Goal: Task Accomplishment & Management: Manage account settings

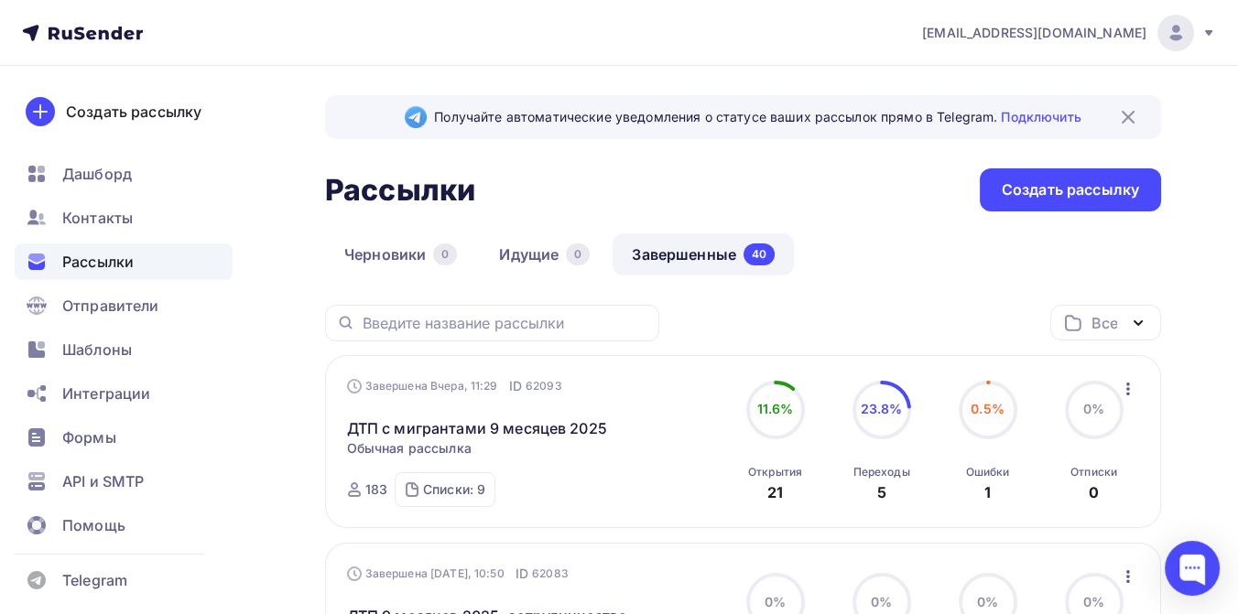
click at [1207, 28] on icon at bounding box center [1208, 33] width 15 height 15
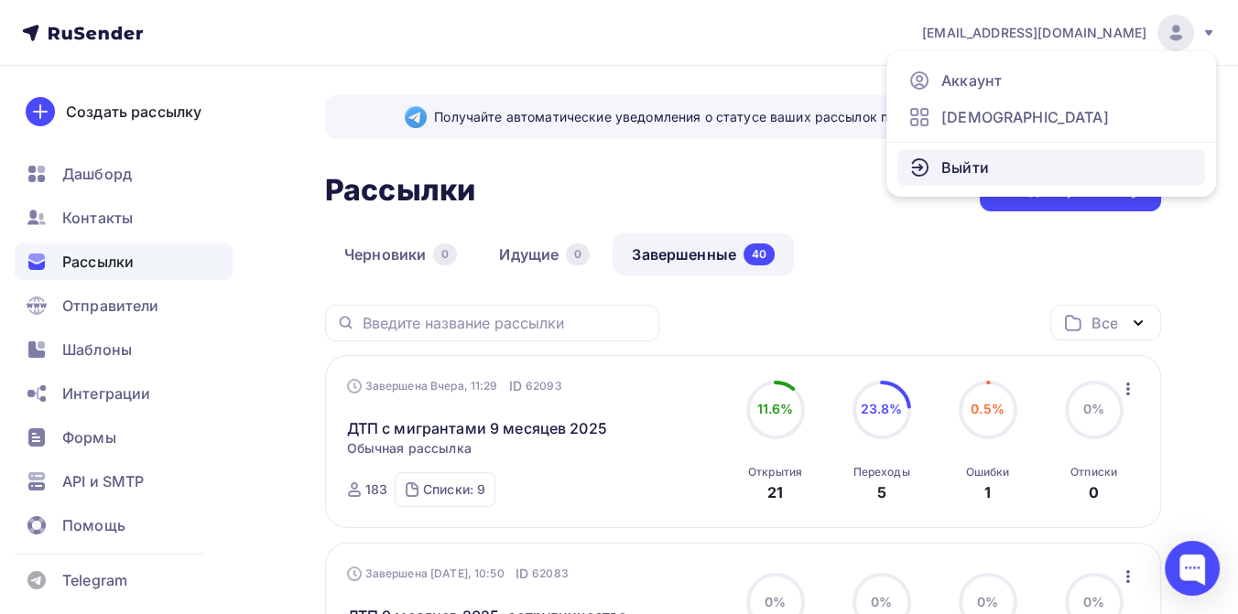
click at [944, 161] on span "Выйти" at bounding box center [965, 168] width 48 height 22
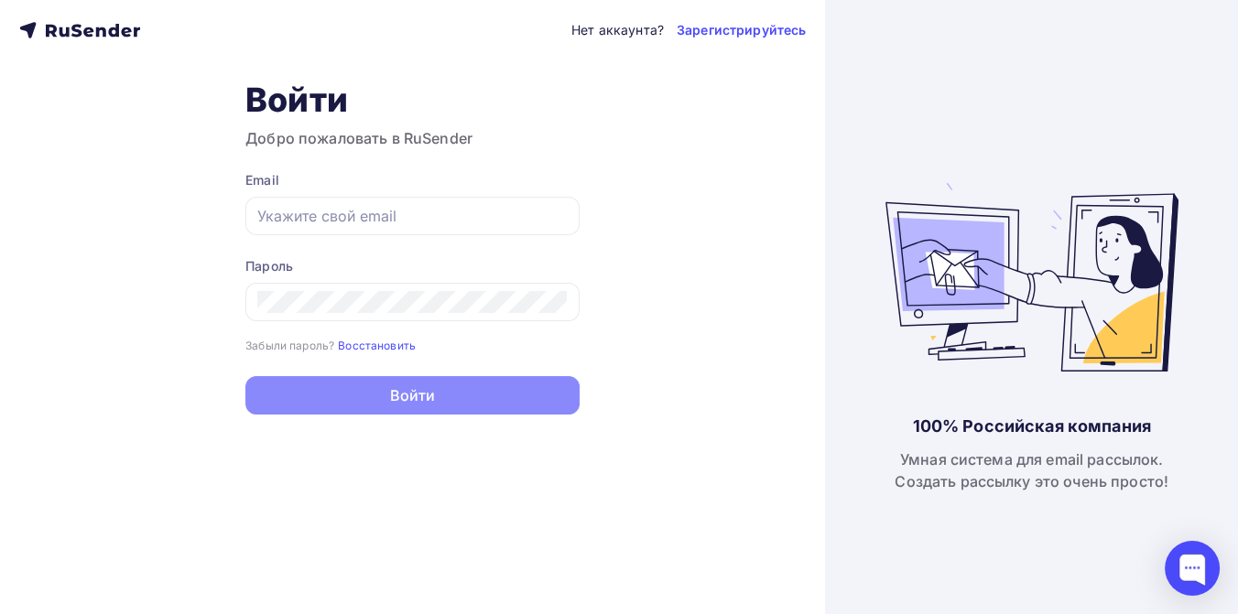
type input "[EMAIL_ADDRESS][DOMAIN_NAME]"
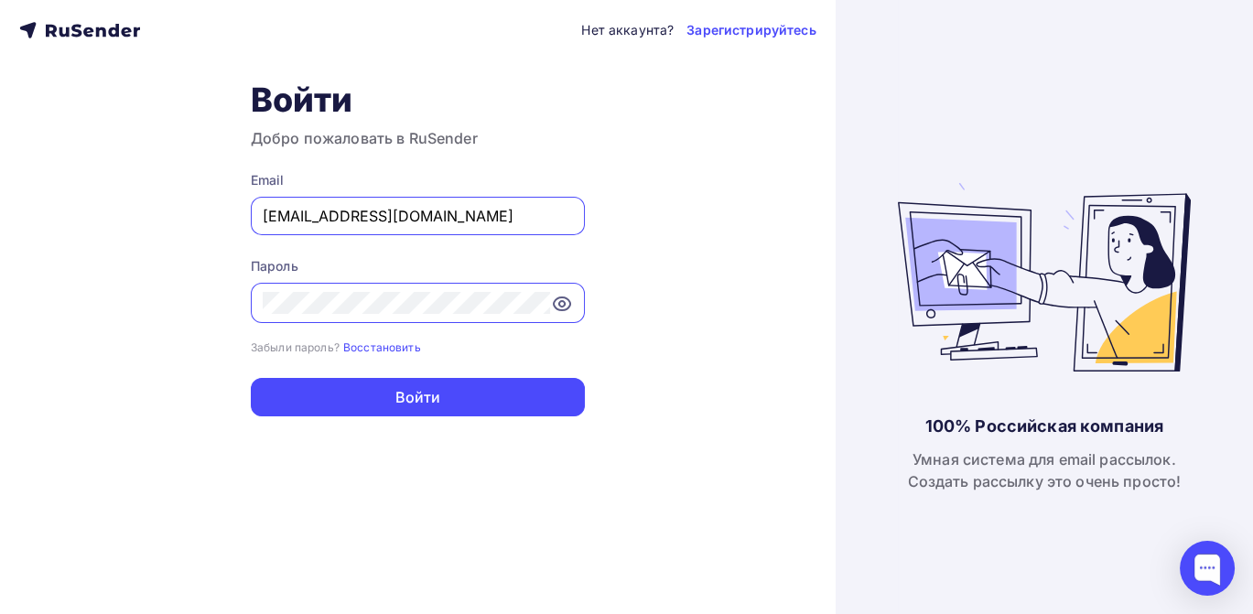
click at [138, 110] on div "Нет аккаунта? Зарегистрируйтесь Войти Добро пожаловать в RuSender Email press@s…" at bounding box center [418, 307] width 836 height 614
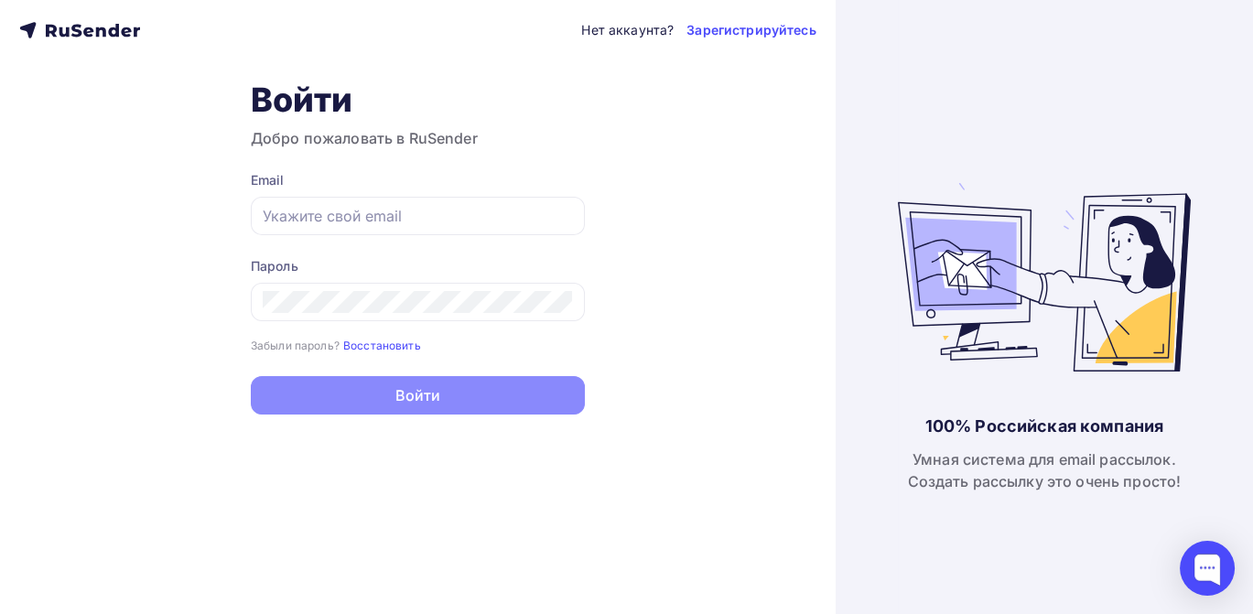
type input "[EMAIL_ADDRESS][DOMAIN_NAME]"
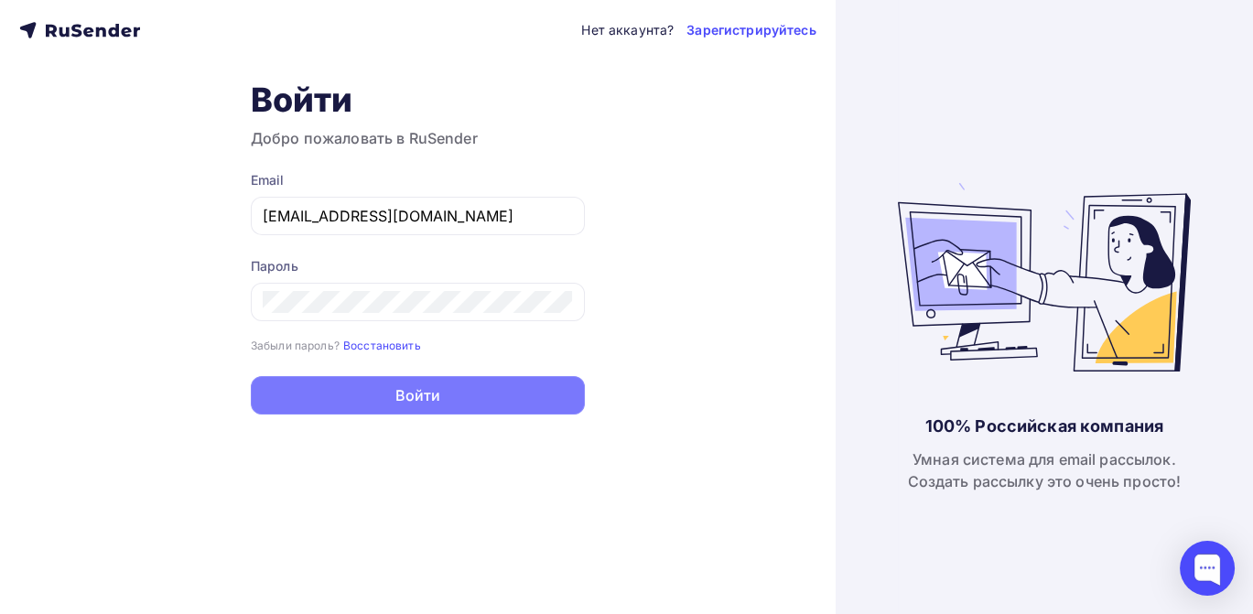
click at [402, 397] on button "Войти" at bounding box center [418, 395] width 334 height 38
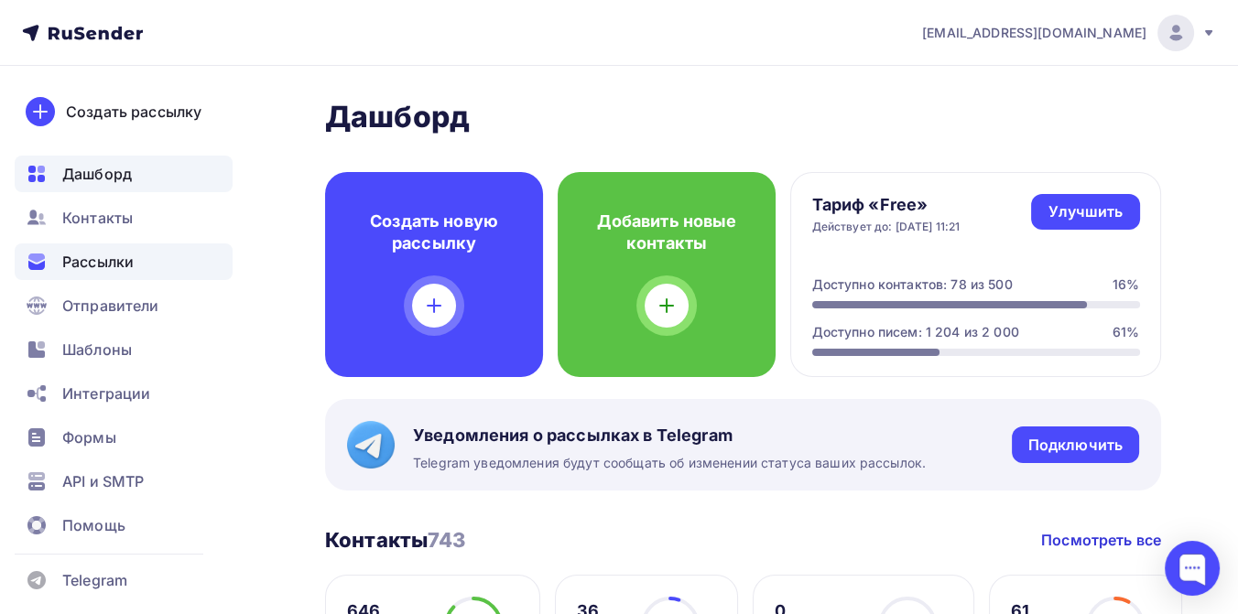
click at [84, 264] on span "Рассылки" at bounding box center [97, 262] width 71 height 22
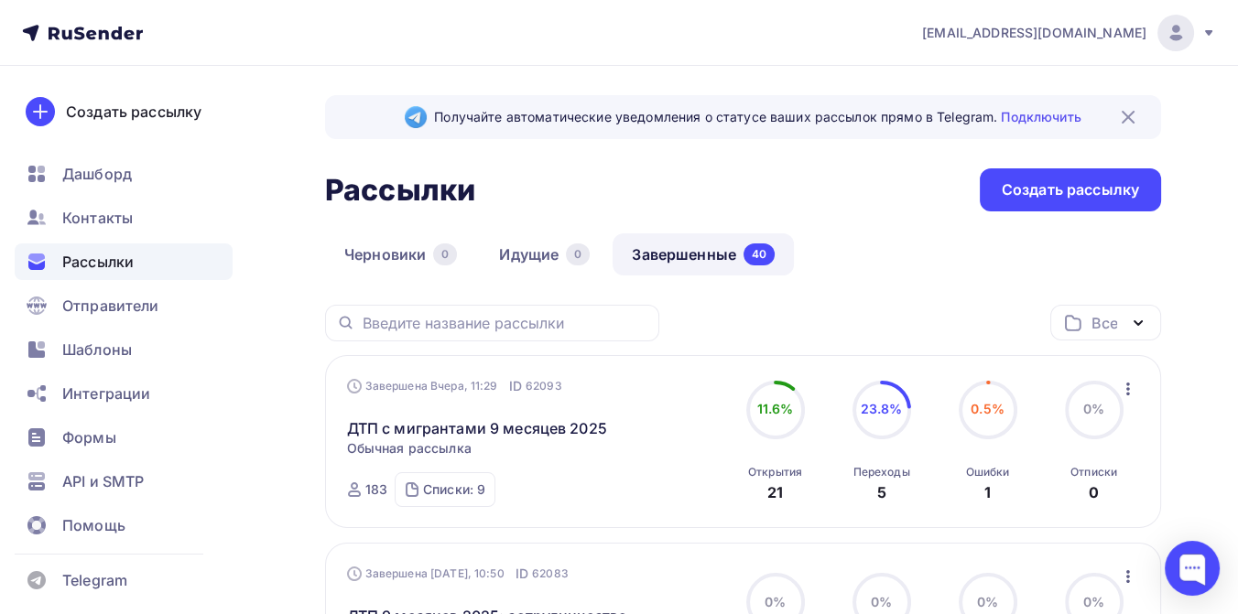
click at [1203, 31] on icon at bounding box center [1208, 33] width 15 height 15
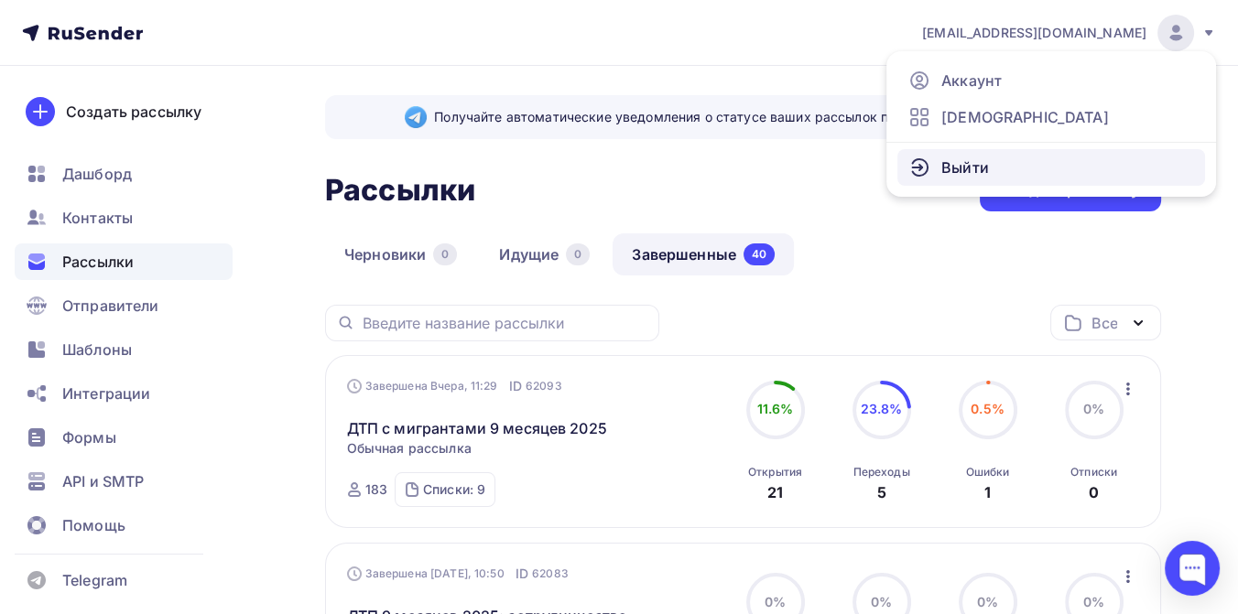
click at [978, 179] on link "Выйти" at bounding box center [1051, 167] width 308 height 37
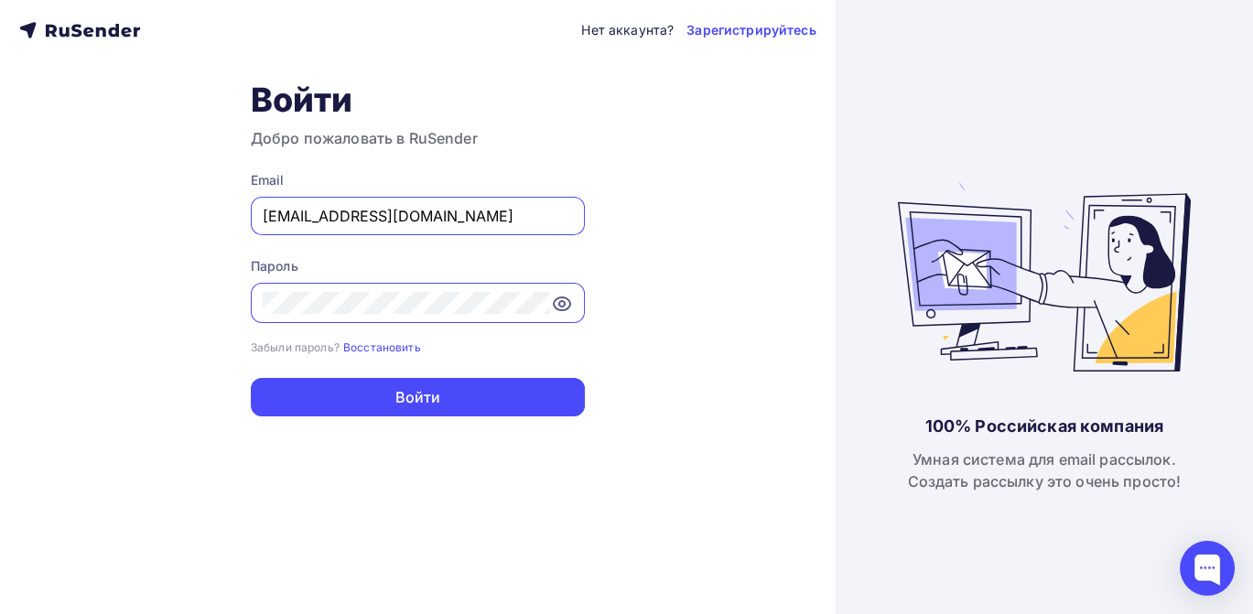
click at [507, 211] on input "[EMAIL_ADDRESS][DOMAIN_NAME]" at bounding box center [418, 216] width 310 height 22
type input "[EMAIL_ADDRESS][DOMAIN_NAME]"
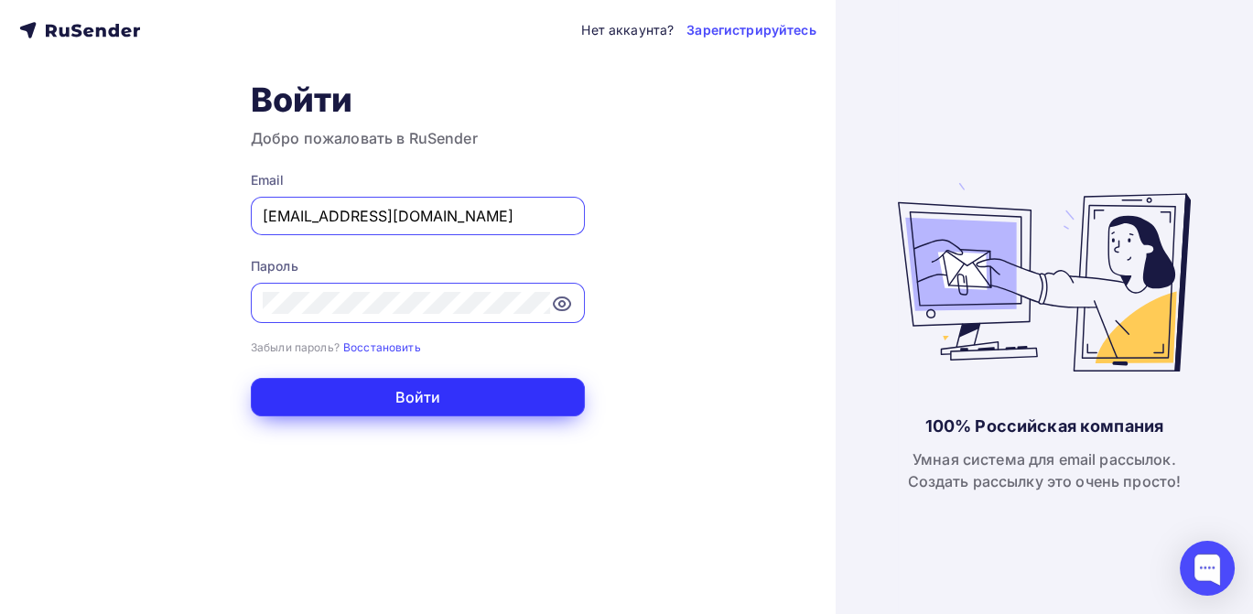
click at [439, 397] on button "Войти" at bounding box center [418, 397] width 334 height 38
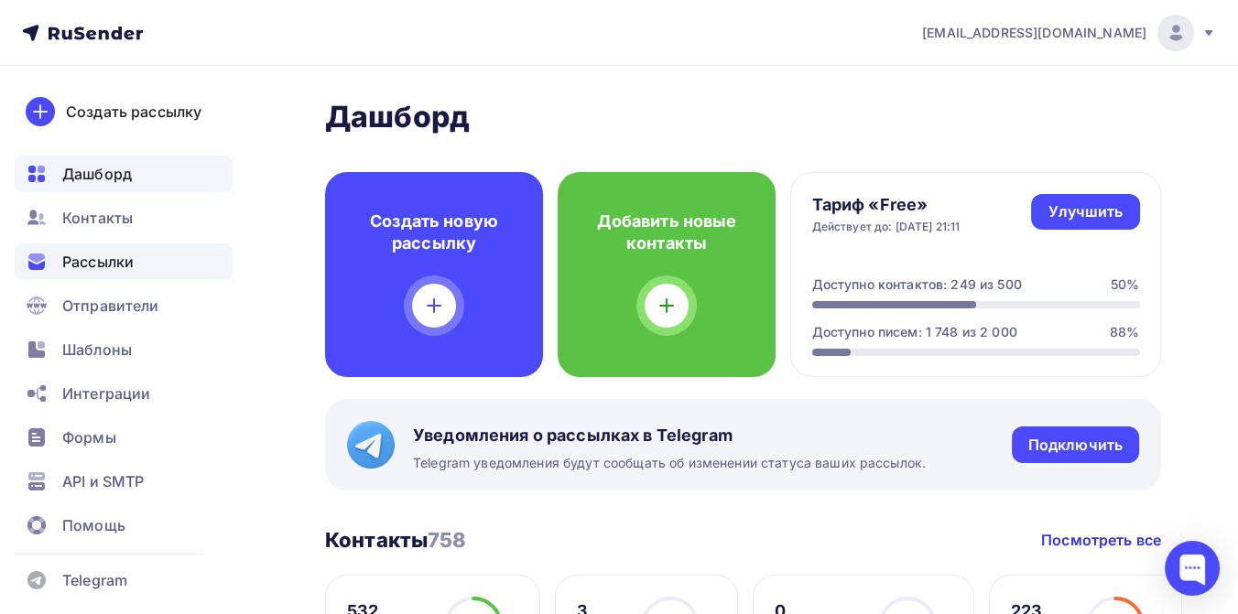
click at [99, 270] on span "Рассылки" at bounding box center [97, 262] width 71 height 22
